Goal: Information Seeking & Learning: Learn about a topic

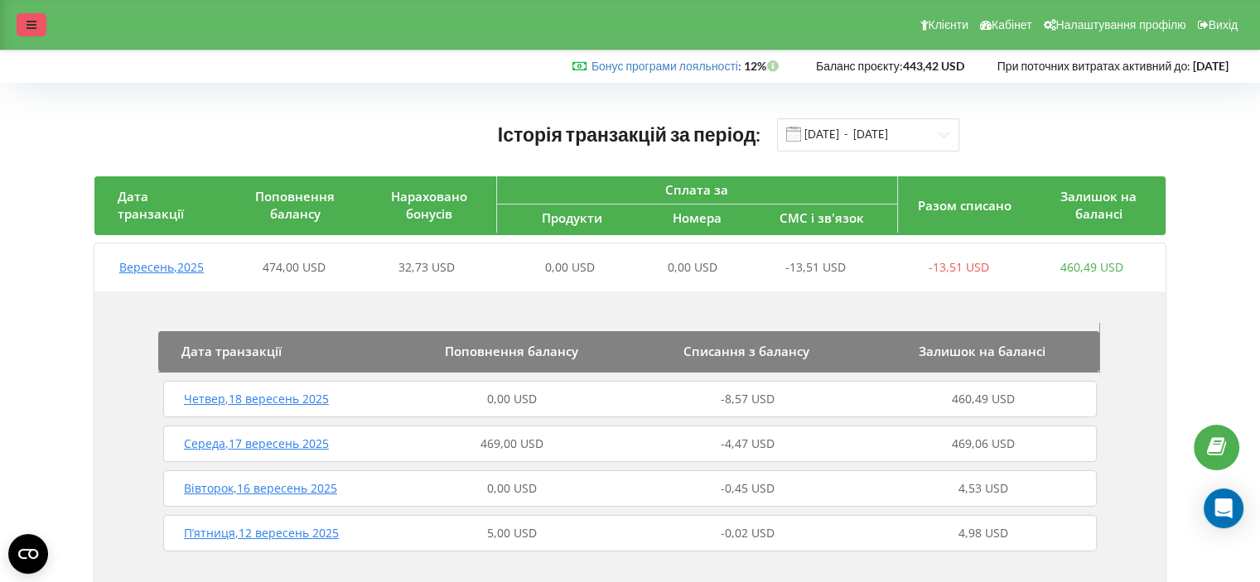
click at [37, 25] on div at bounding box center [32, 24] width 30 height 23
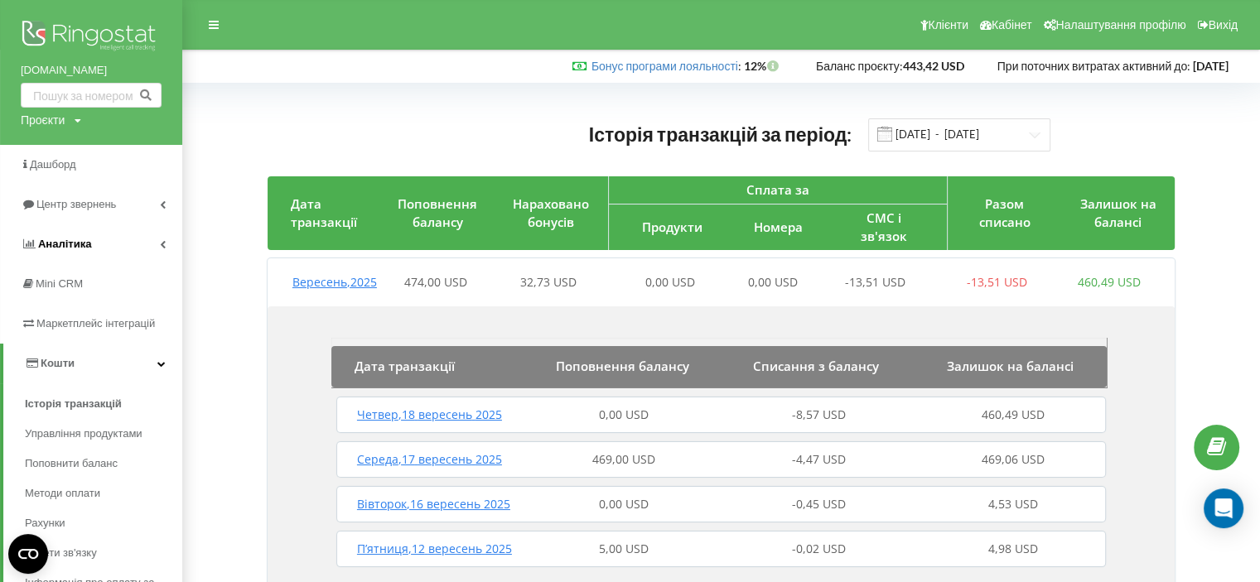
click at [89, 240] on link "Аналiтика" at bounding box center [91, 245] width 182 height 40
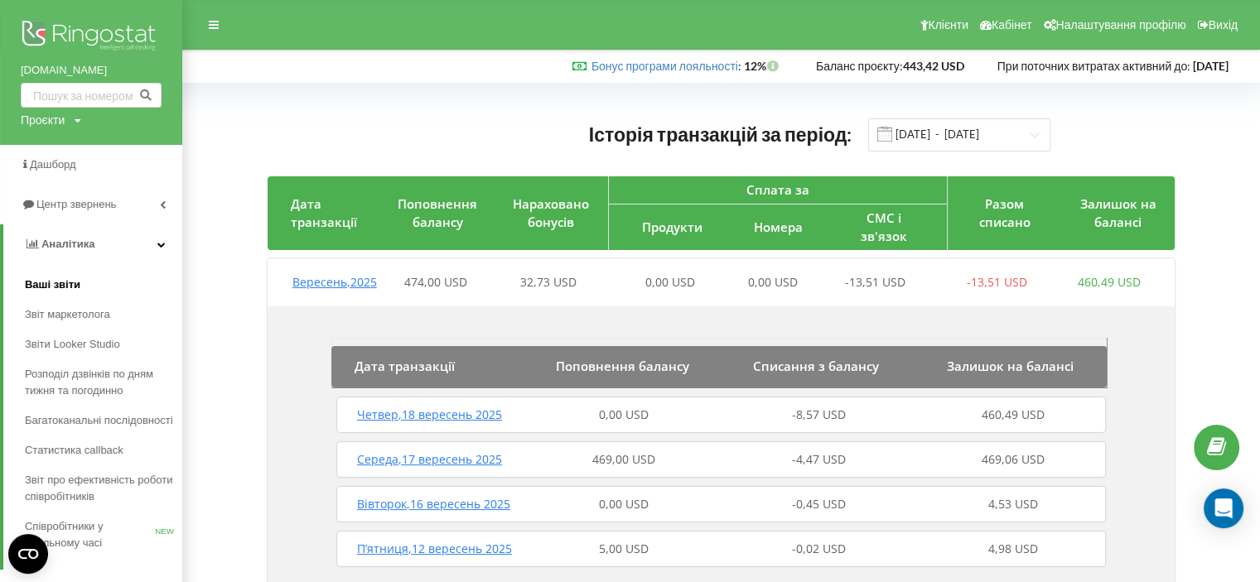
click at [79, 287] on link "Ваші звіти" at bounding box center [103, 285] width 157 height 30
click at [80, 381] on span "Розподіл дзвінків по дням тижня та погодинно" at bounding box center [99, 382] width 149 height 33
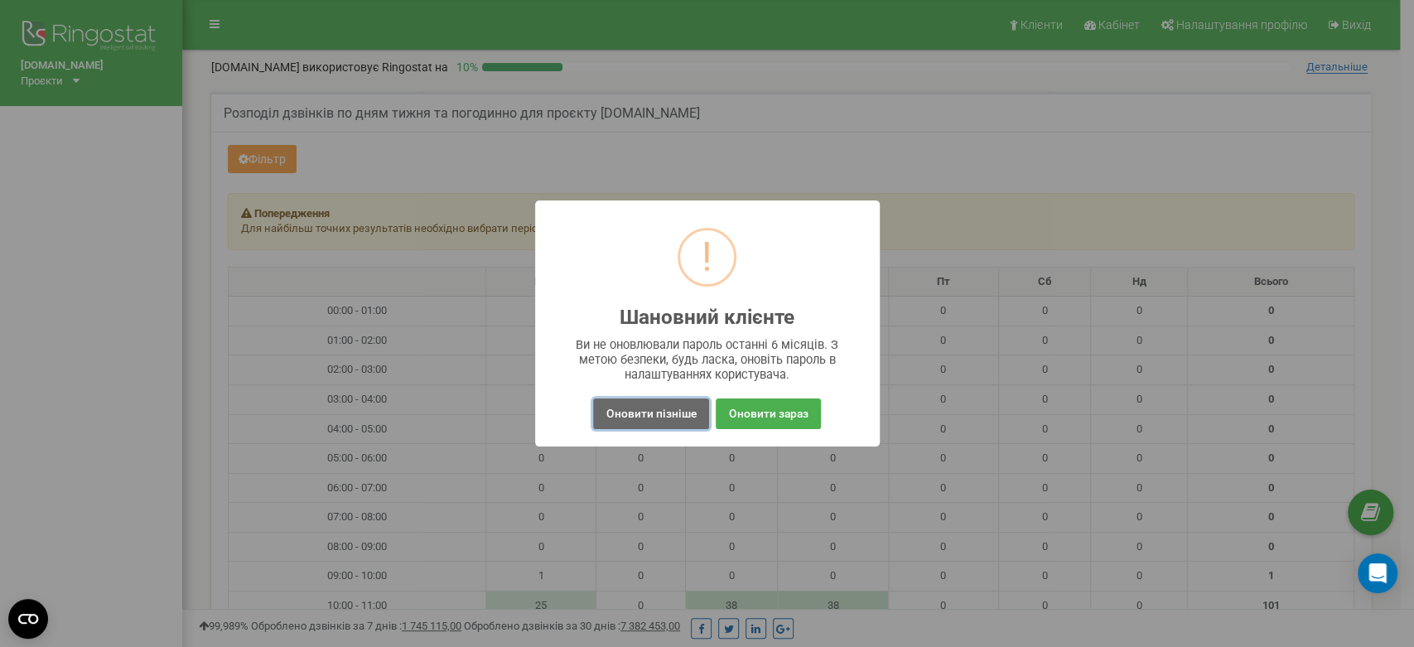
click at [645, 418] on button "Оновити пізніше" at bounding box center [650, 414] width 115 height 31
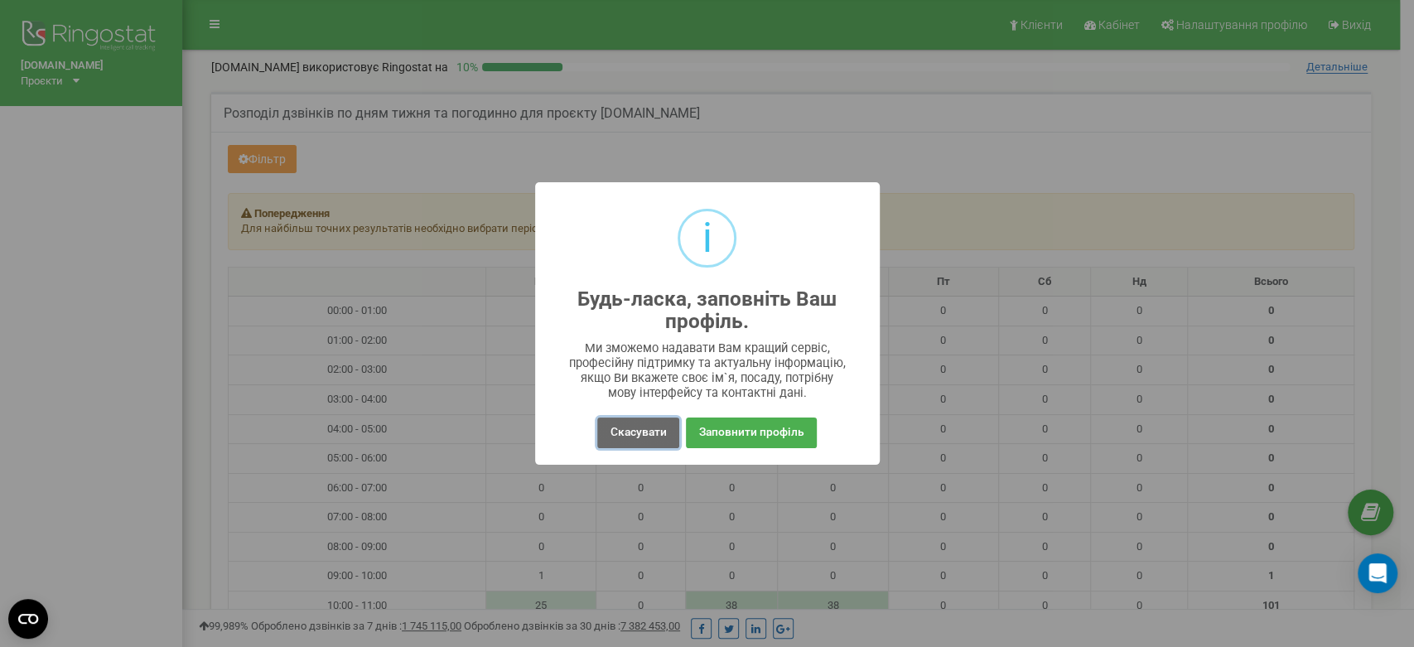
click at [616, 435] on button "Скасувати" at bounding box center [637, 433] width 81 height 31
